Goal: Navigation & Orientation: Find specific page/section

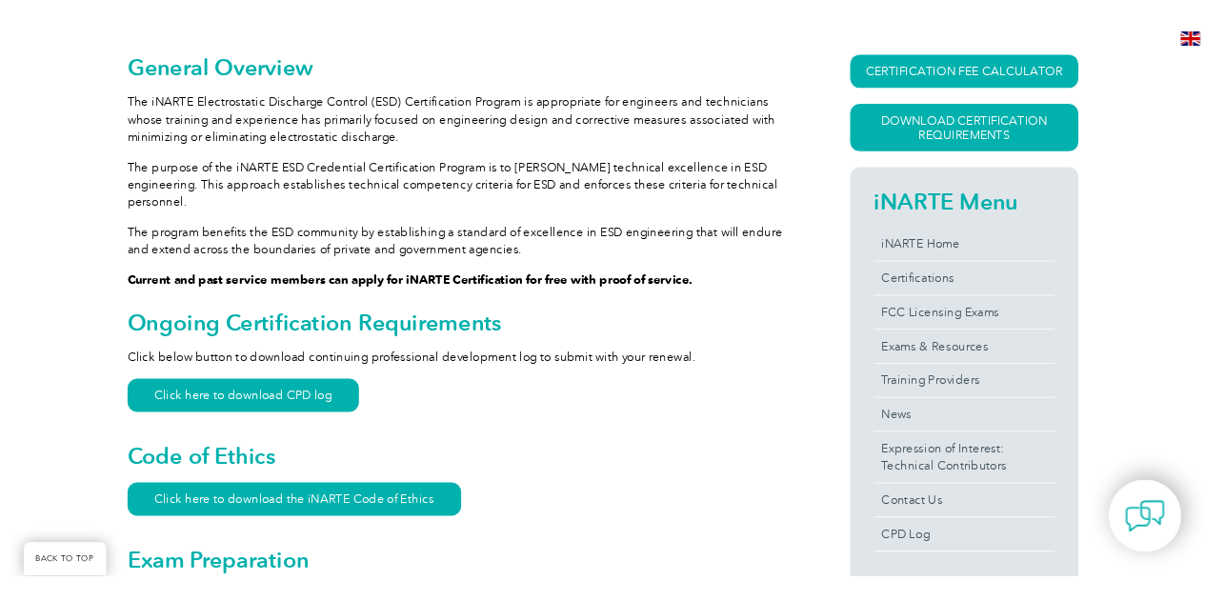
scroll to position [476, 0]
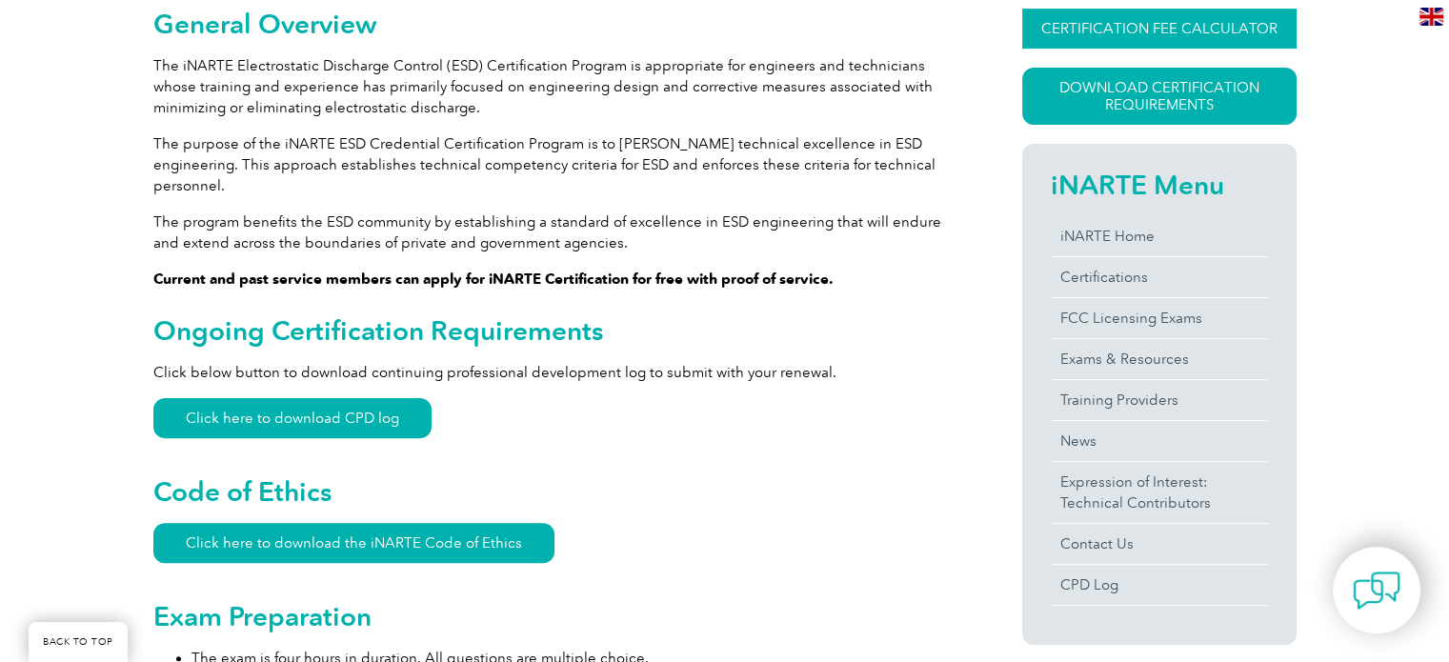
click at [1154, 26] on link "CERTIFICATION FEE CALCULATOR" at bounding box center [1159, 29] width 274 height 40
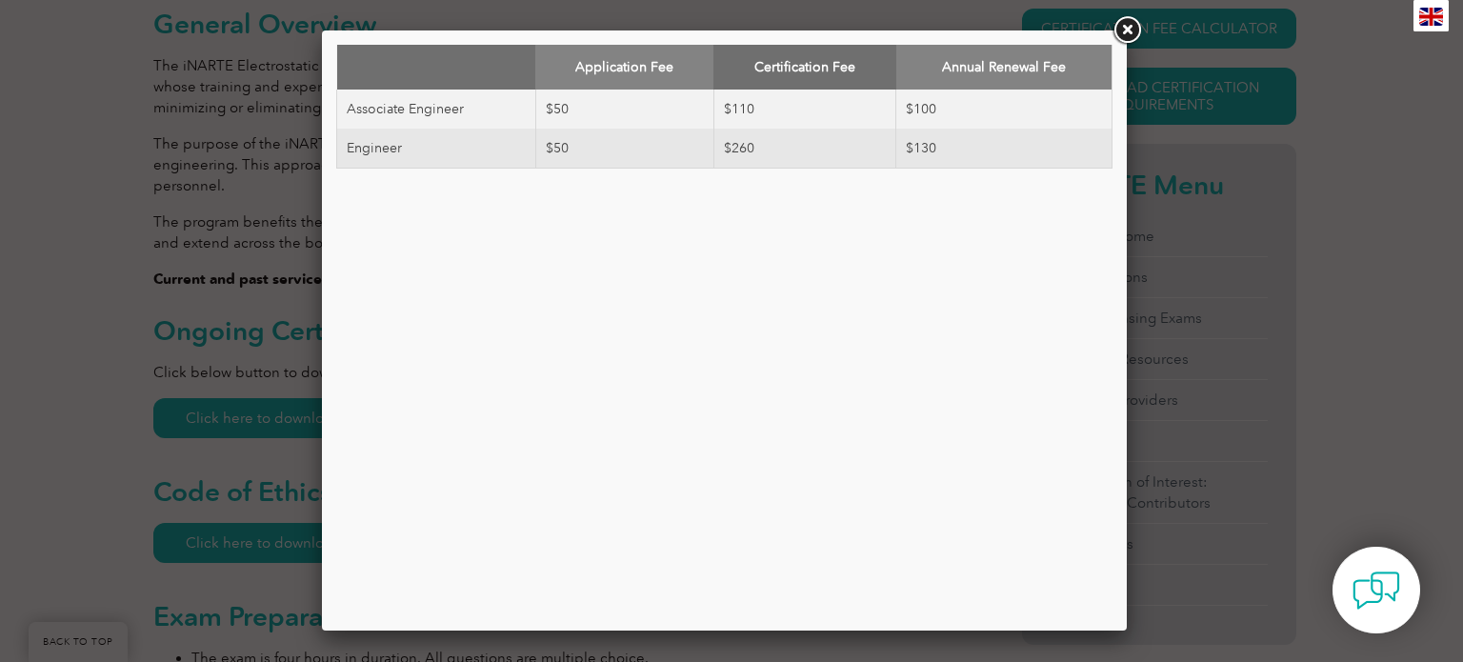
click at [1121, 30] on link at bounding box center [1127, 30] width 34 height 34
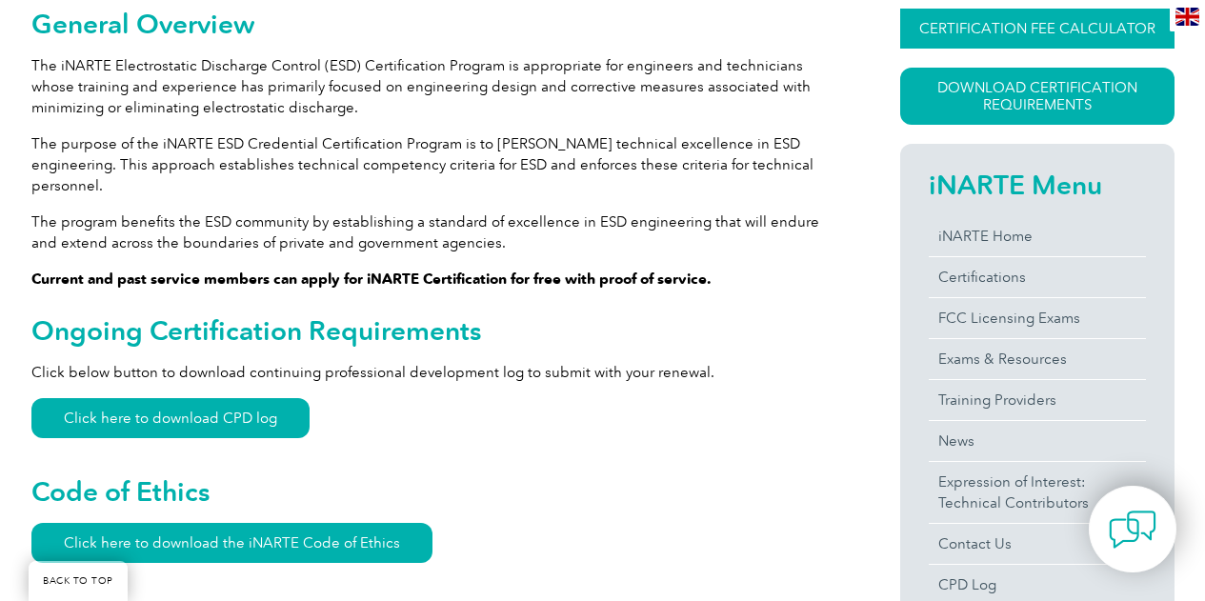
click at [1050, 22] on link "CERTIFICATION FEE CALCULATOR" at bounding box center [1037, 29] width 274 height 40
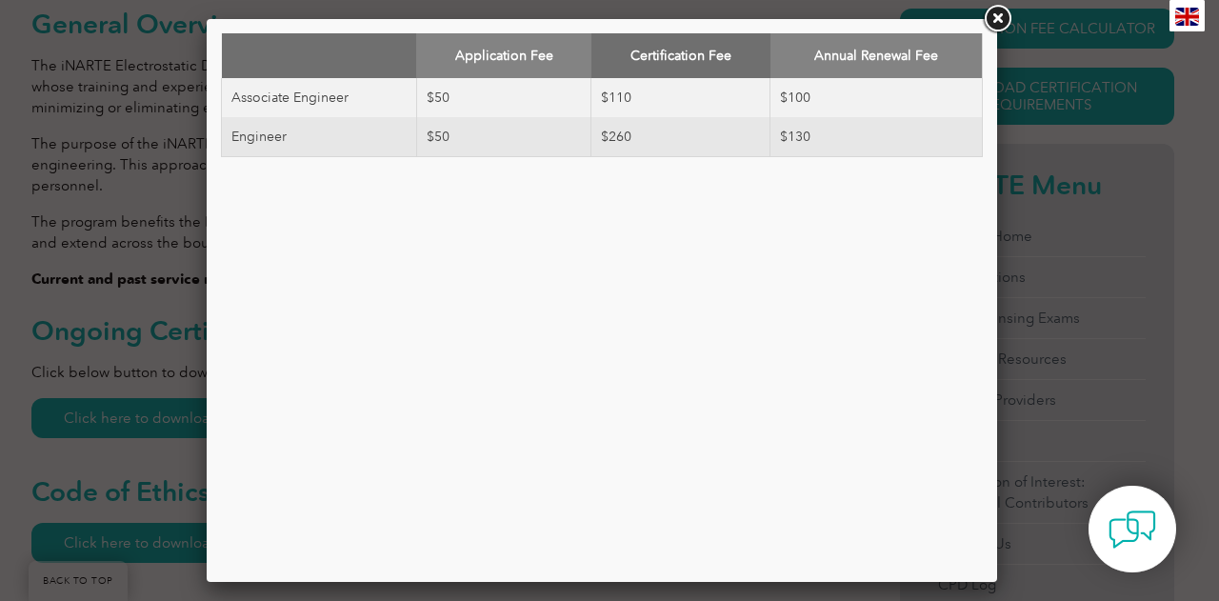
click at [992, 20] on link at bounding box center [997, 19] width 34 height 34
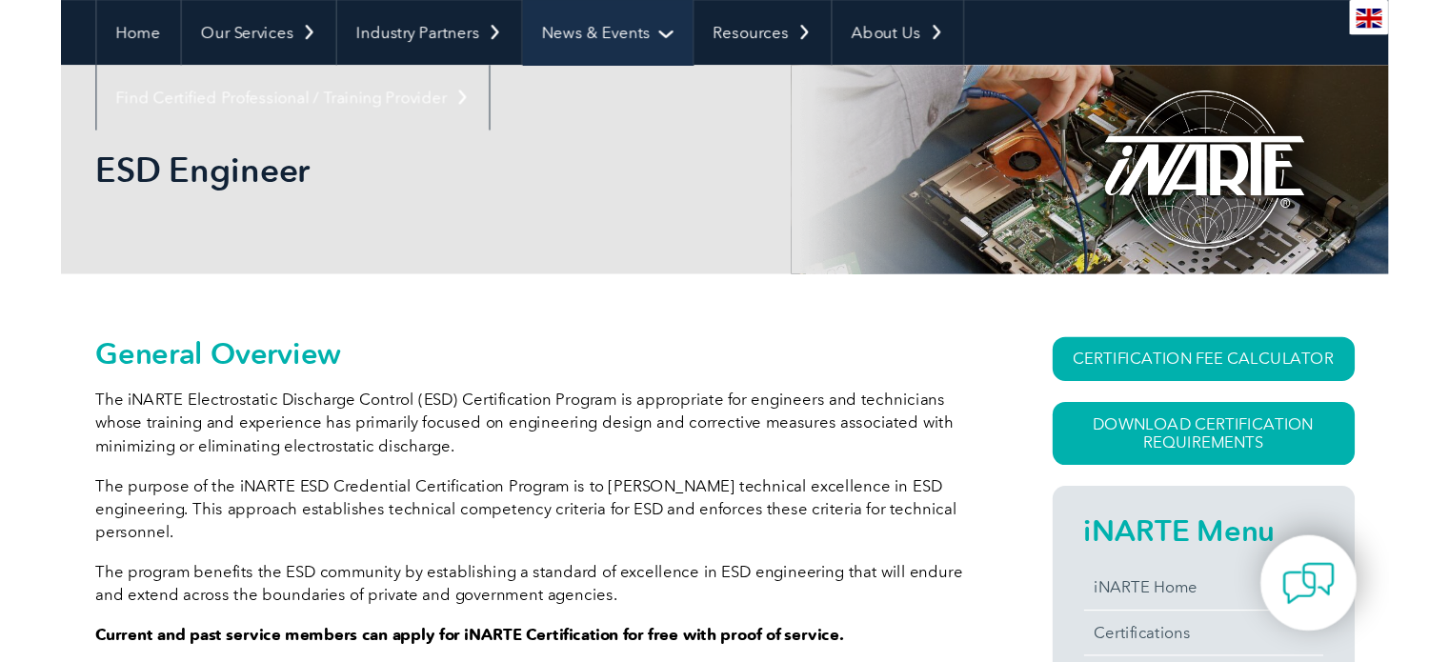
scroll to position [0, 0]
